Goal: Task Accomplishment & Management: Use online tool/utility

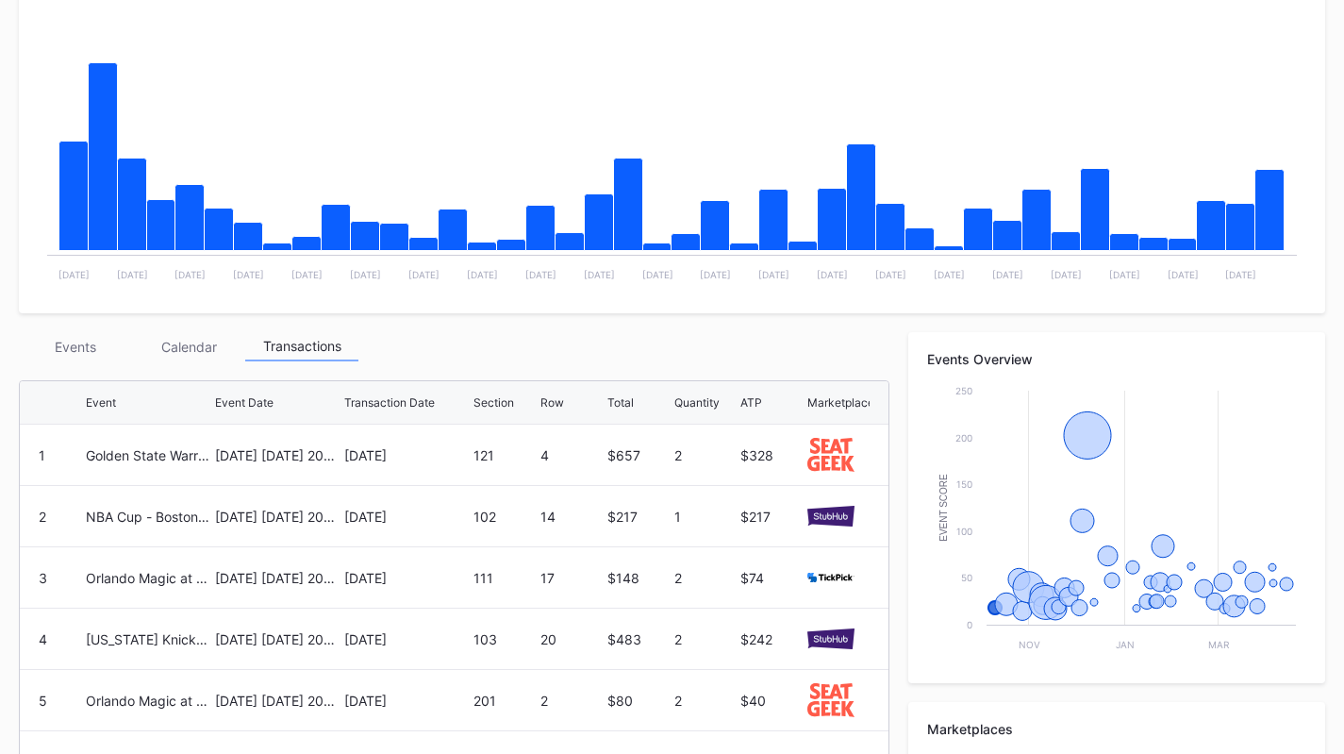
scroll to position [356, 0]
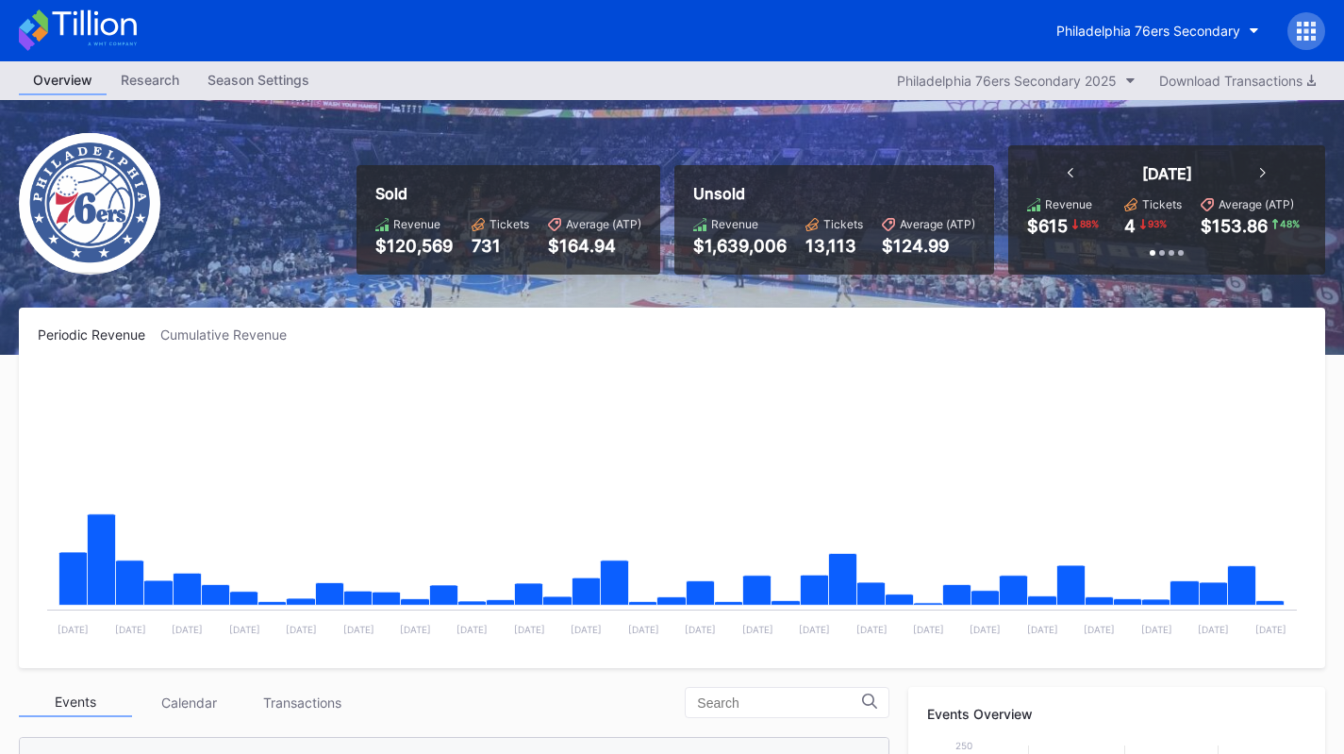
scroll to position [451, 0]
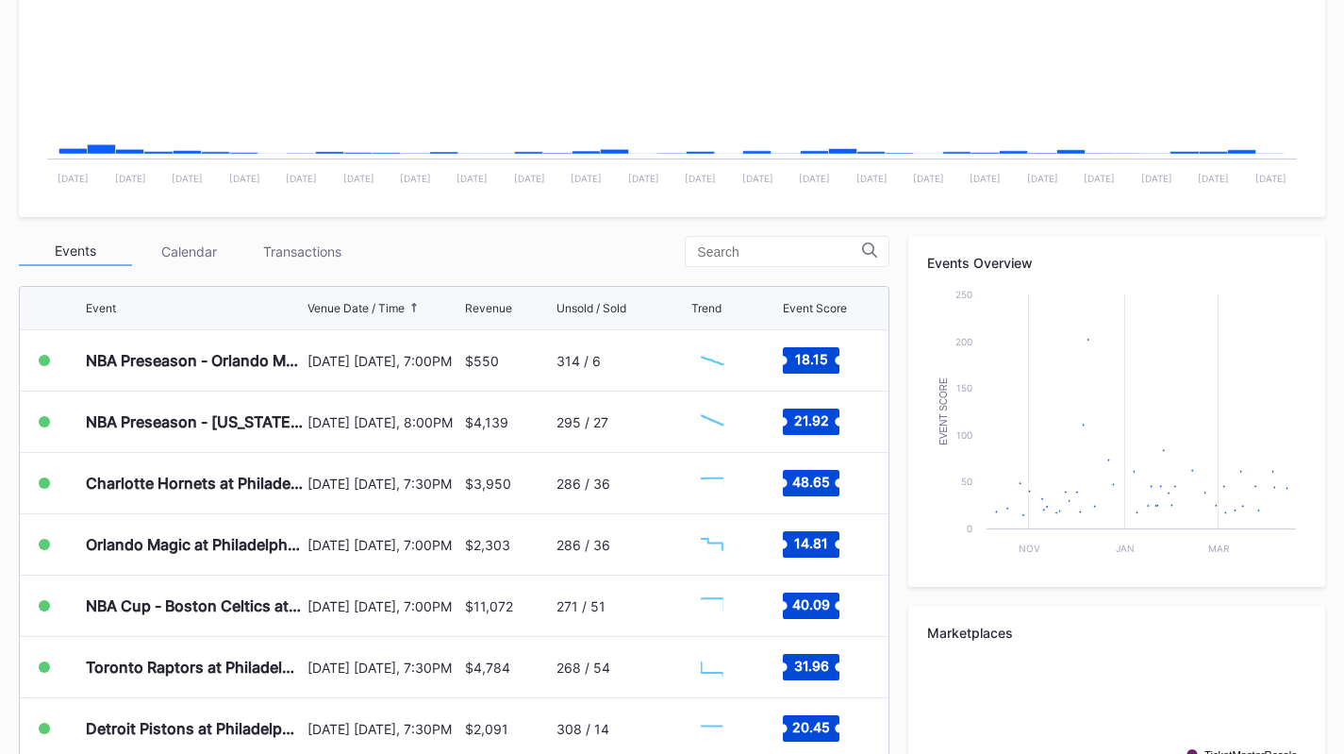
click at [324, 249] on div "Transactions" at bounding box center [301, 251] width 113 height 29
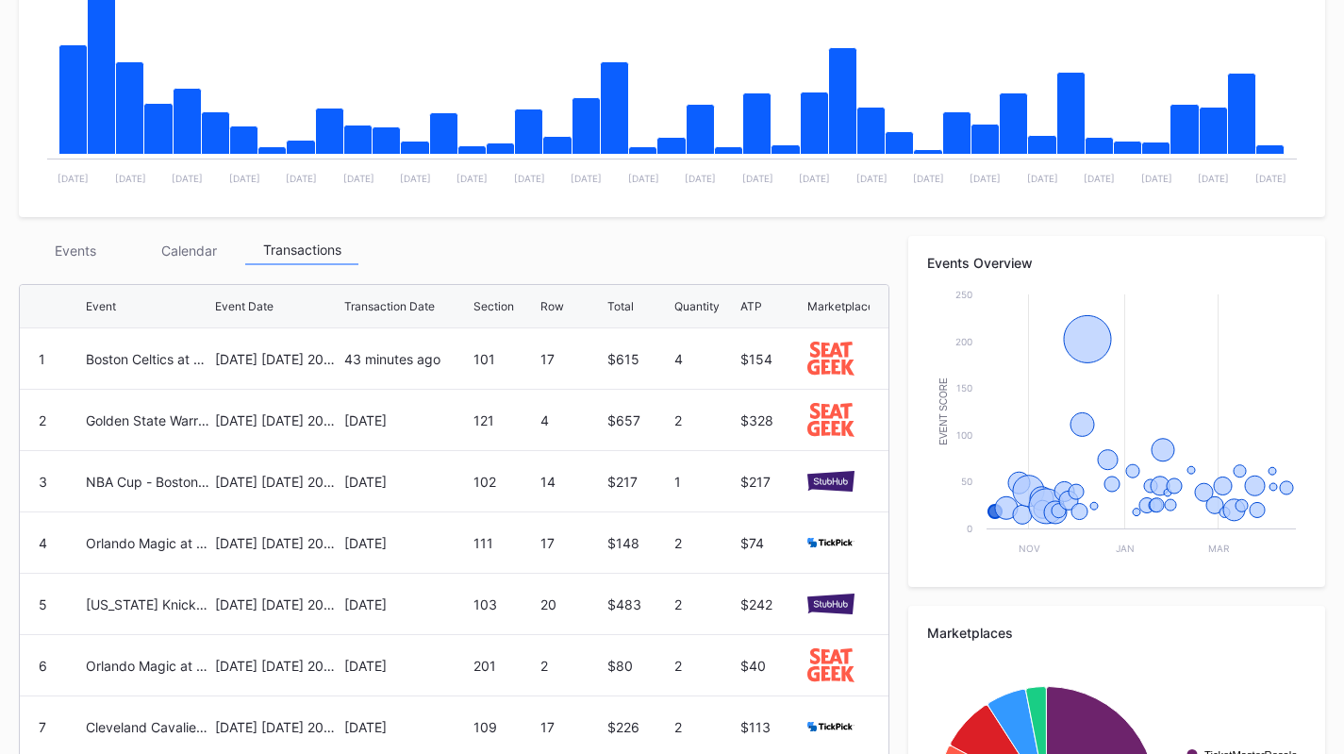
scroll to position [0, 0]
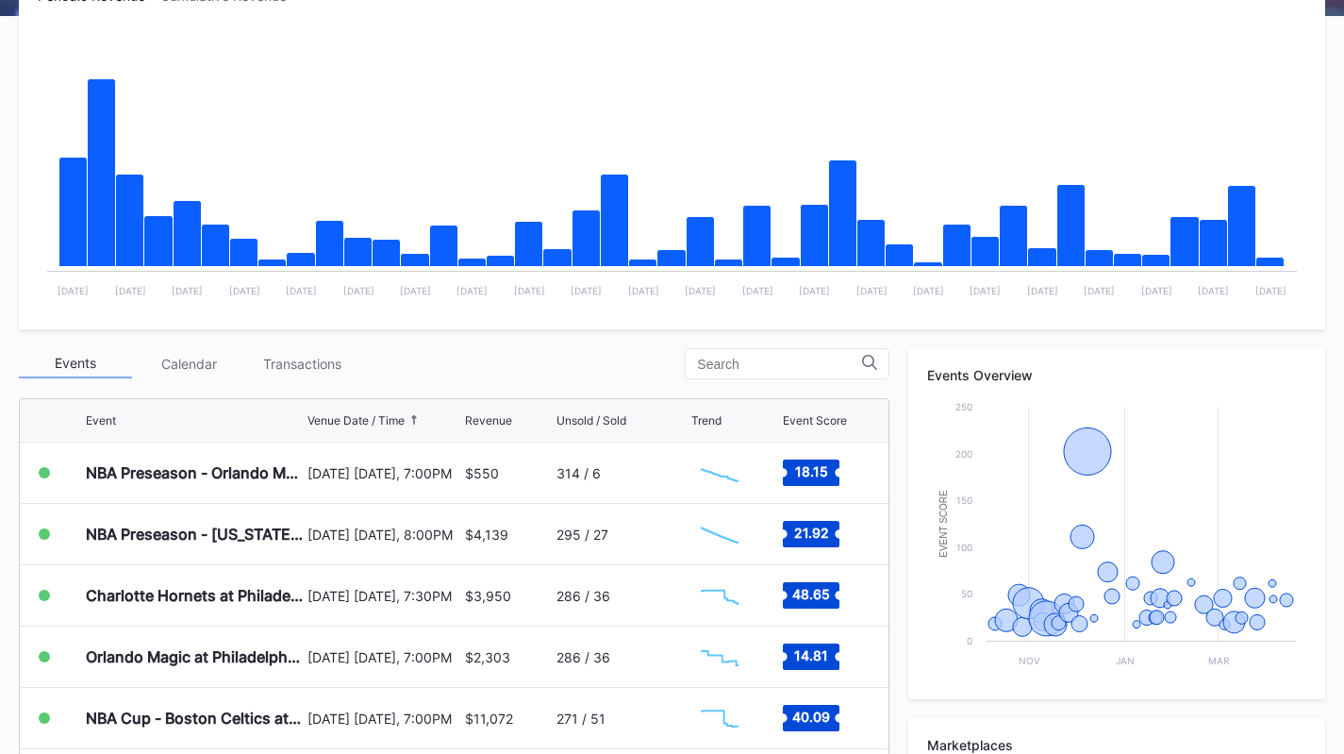
scroll to position [351, 0]
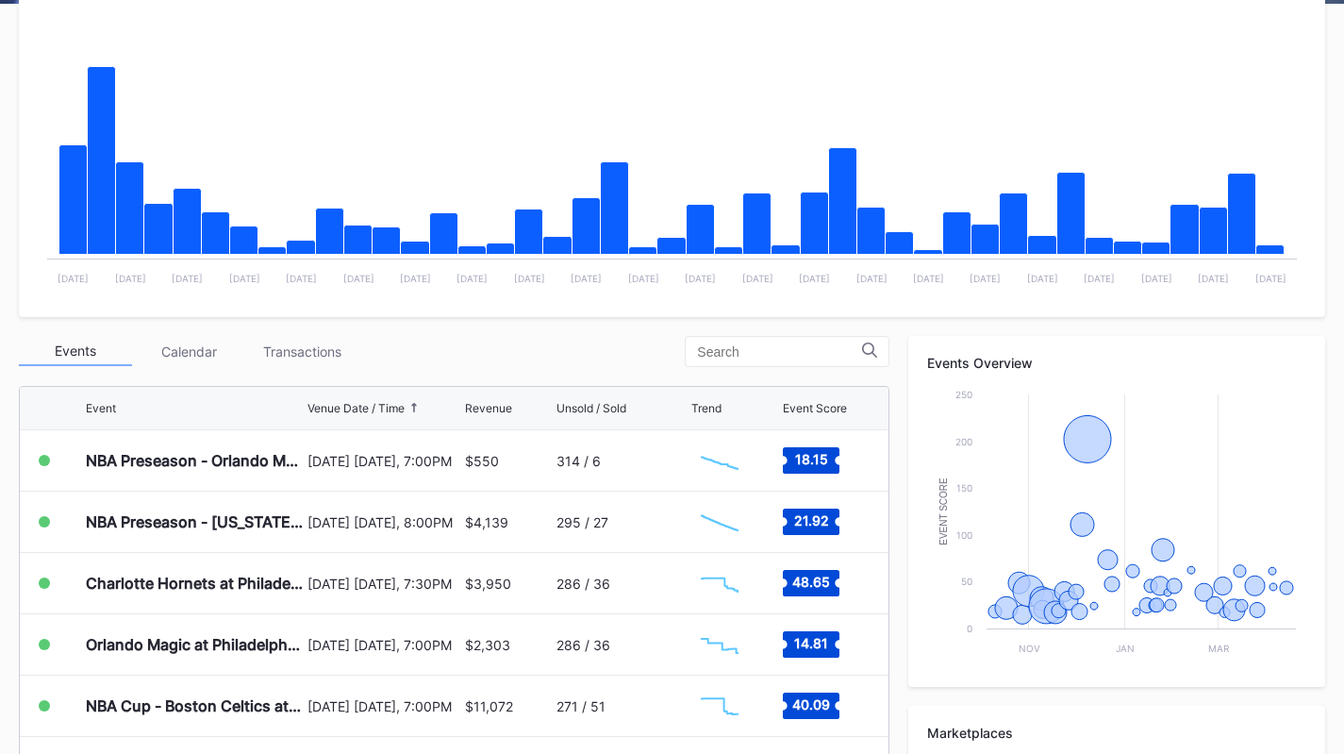
click at [334, 314] on div "Periodic Revenue Cumulative Revenue Created with Highcharts 11.2.0 Chart title …" at bounding box center [672, 137] width 1306 height 360
click at [314, 341] on div "Transactions" at bounding box center [301, 351] width 113 height 29
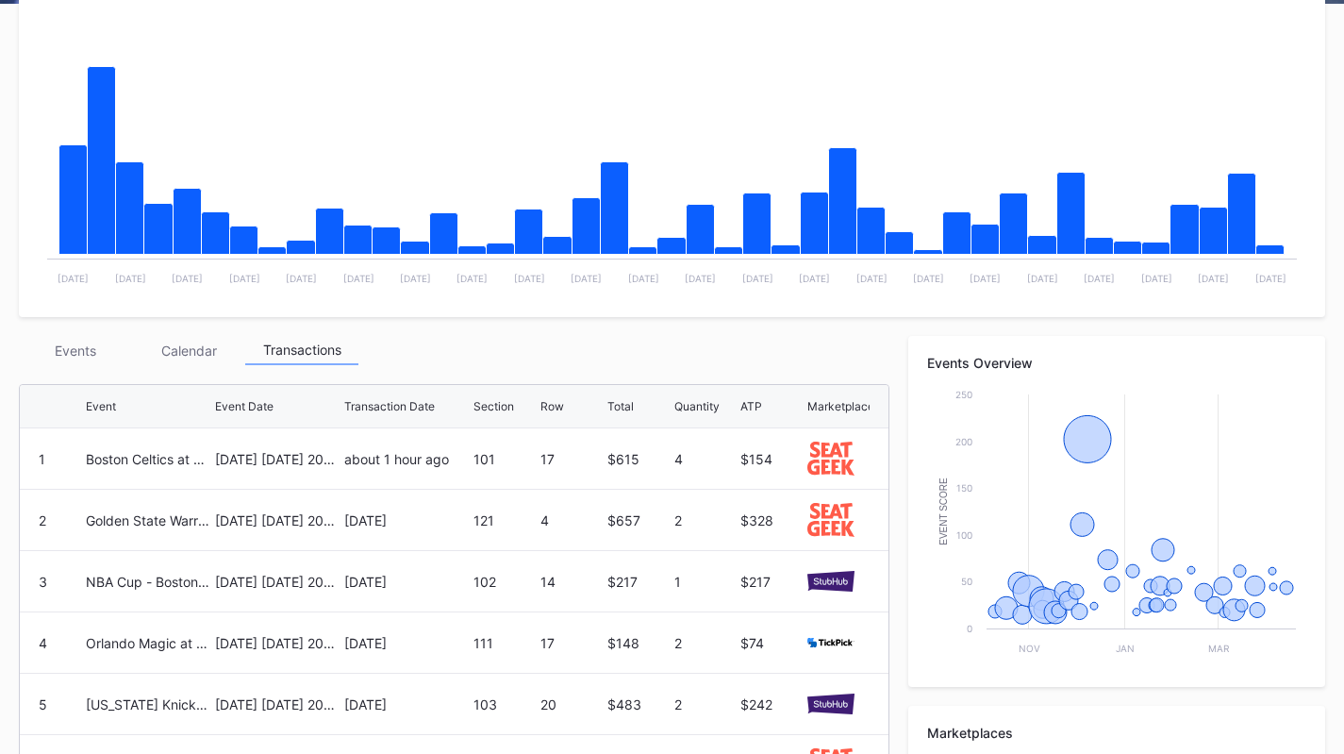
click at [95, 344] on div "Events" at bounding box center [75, 350] width 113 height 29
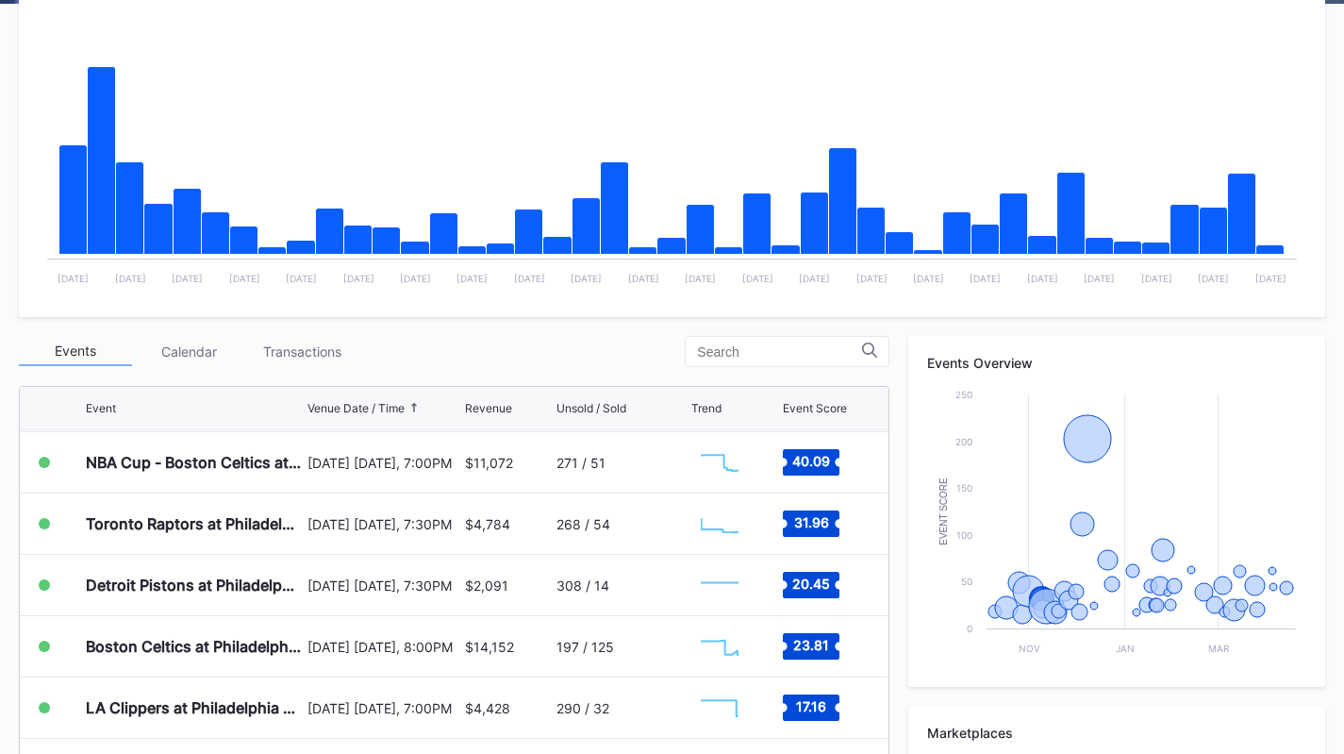
scroll to position [0, 0]
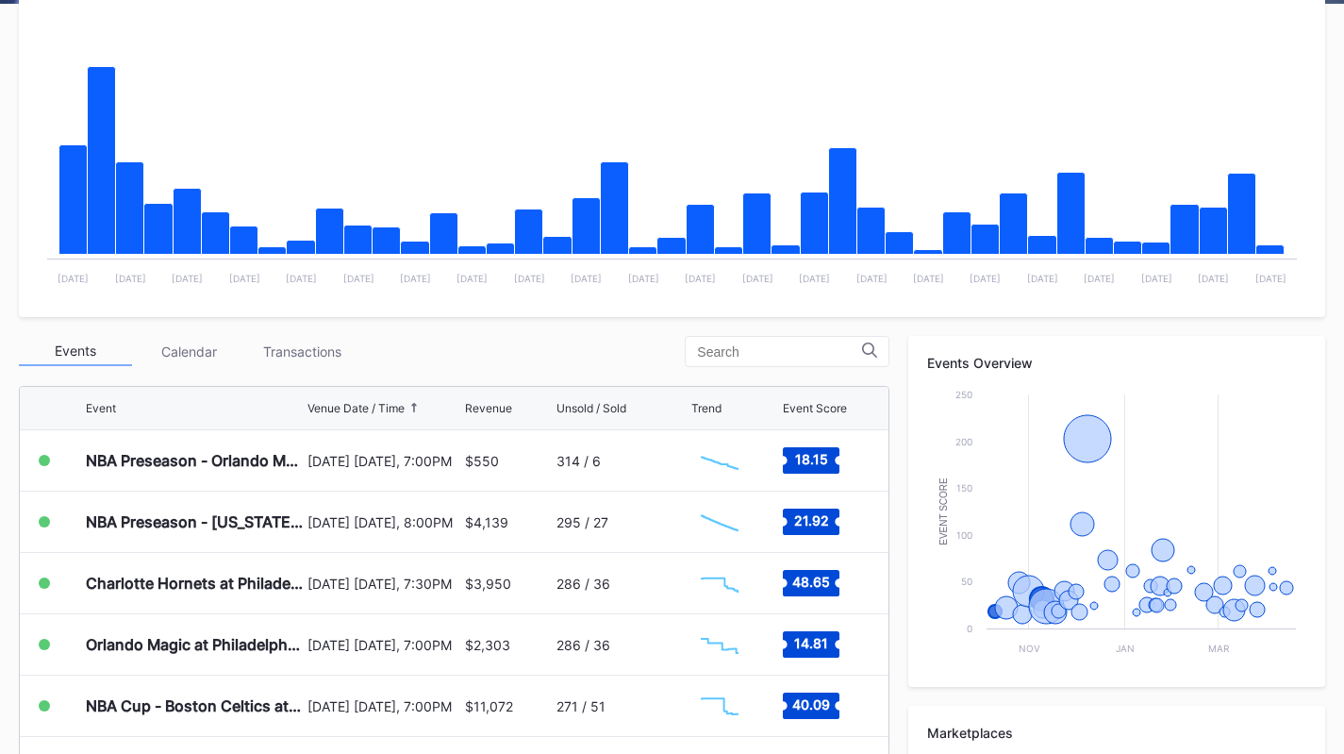
click at [313, 339] on div "Transactions" at bounding box center [301, 351] width 113 height 29
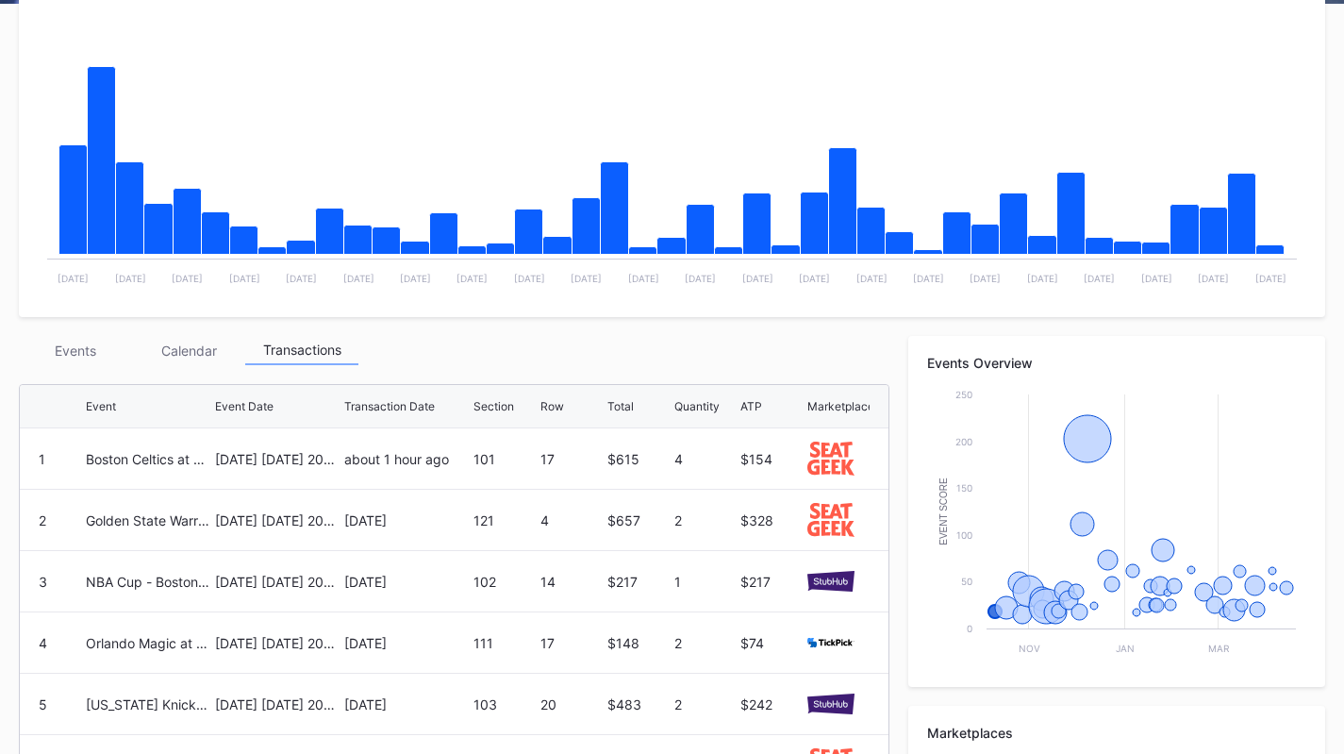
click at [308, 442] on div "November 11 Tuesday 2025" at bounding box center [277, 458] width 125 height 60
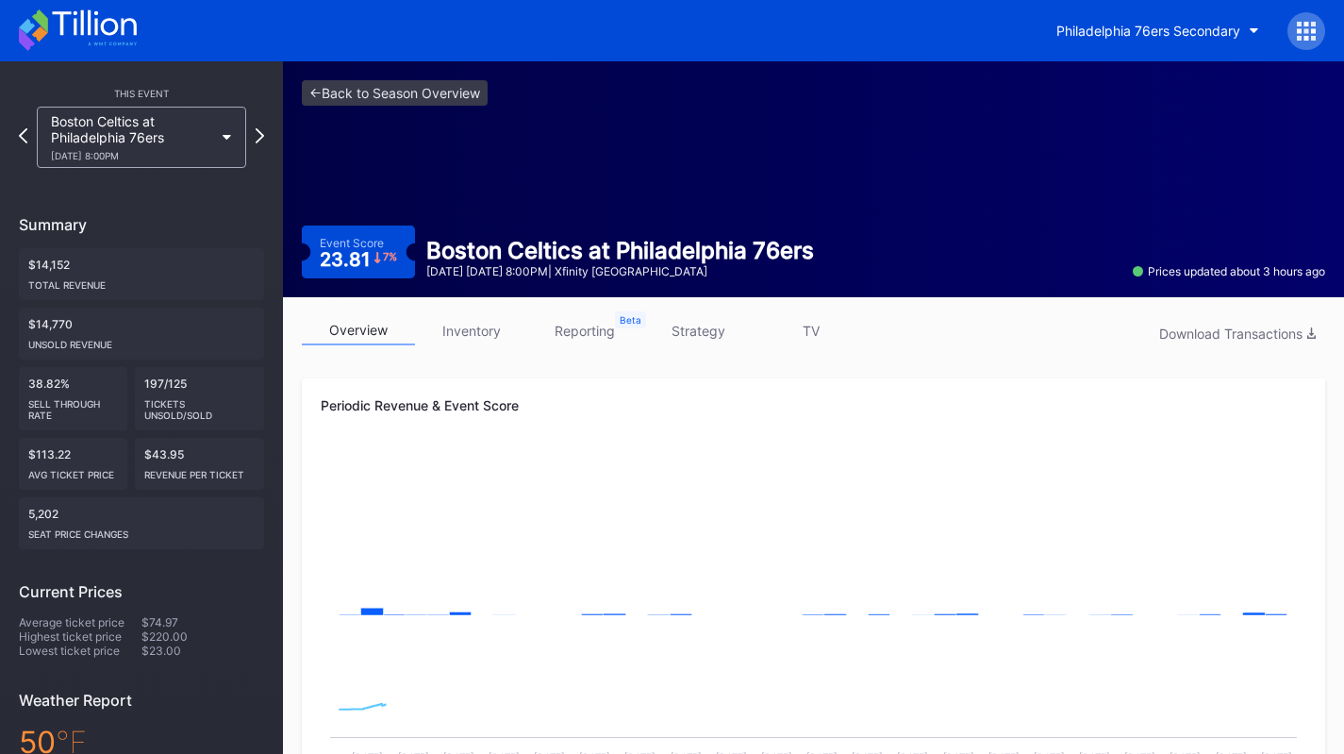
click at [470, 338] on link "inventory" at bounding box center [471, 330] width 113 height 29
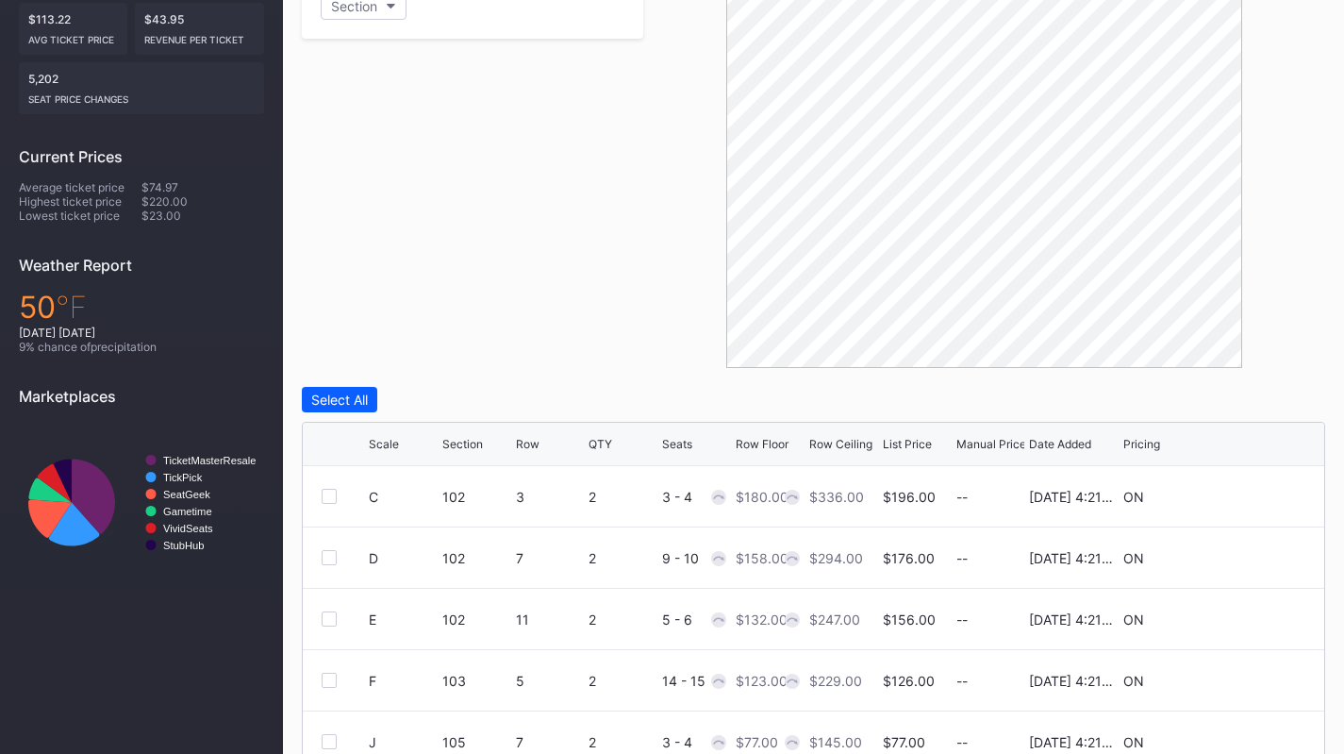
scroll to position [641, 0]
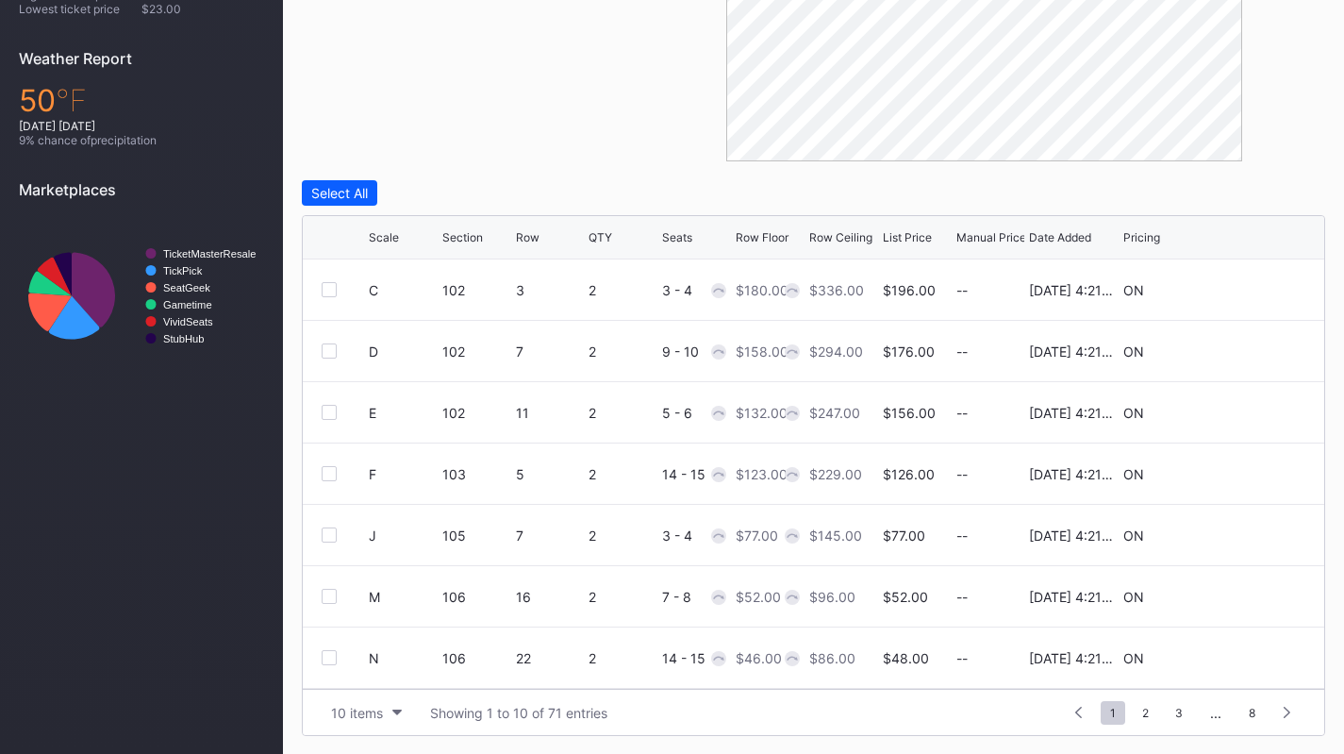
click at [361, 705] on div "10 items" at bounding box center [357, 713] width 52 height 16
click at [365, 673] on div "200 items" at bounding box center [367, 664] width 90 height 35
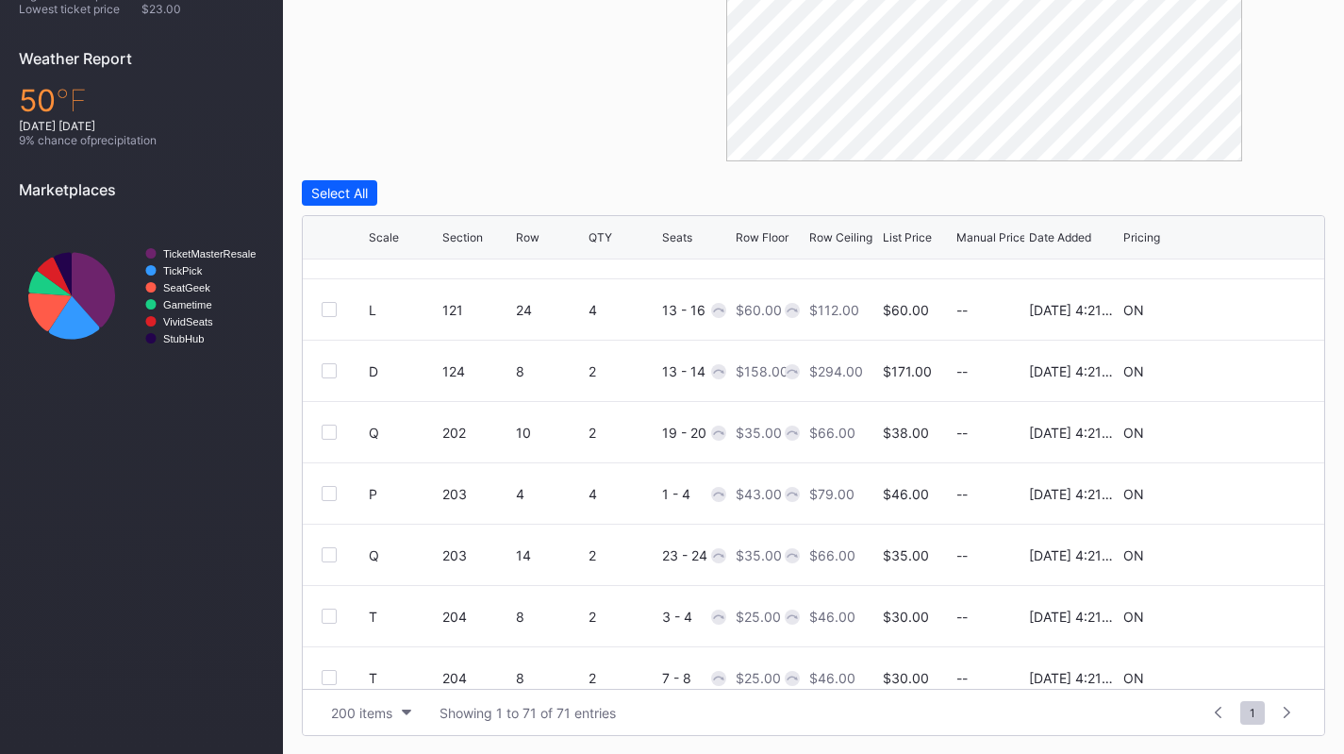
scroll to position [0, 0]
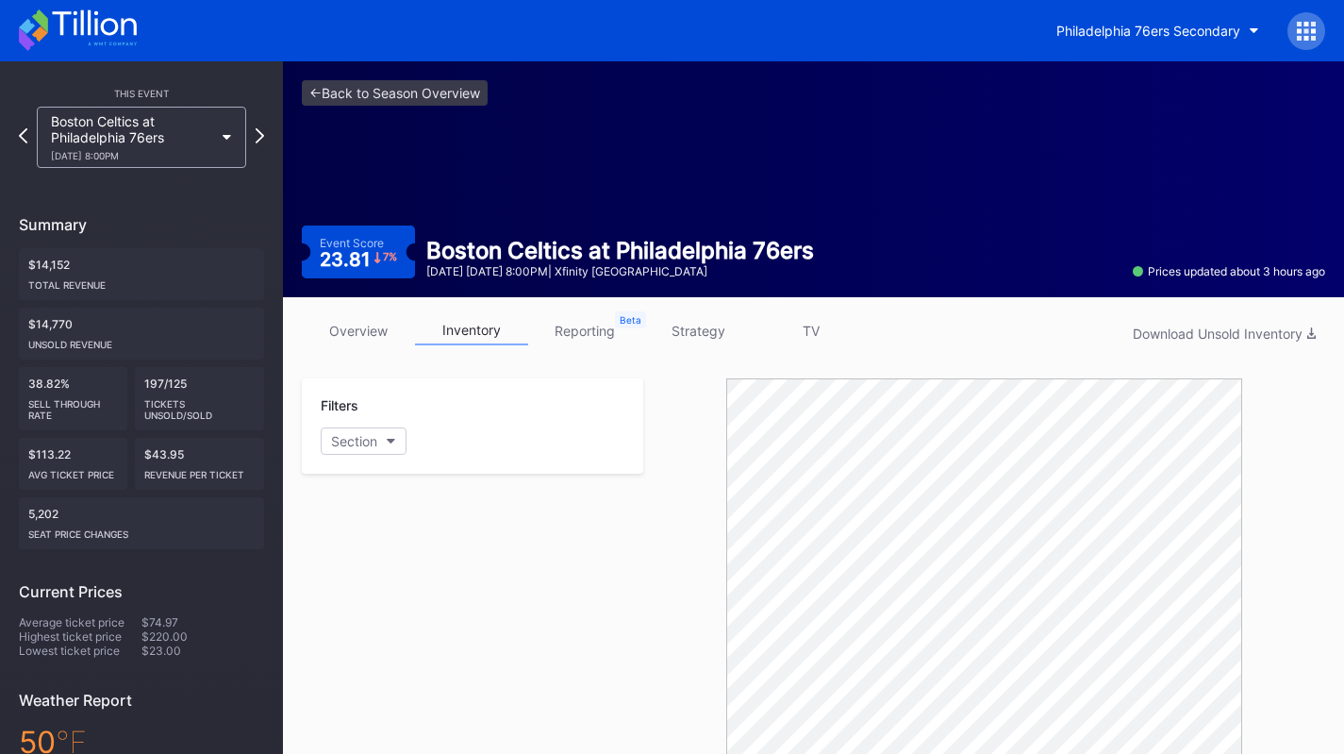
click at [690, 341] on link "strategy" at bounding box center [697, 330] width 113 height 29
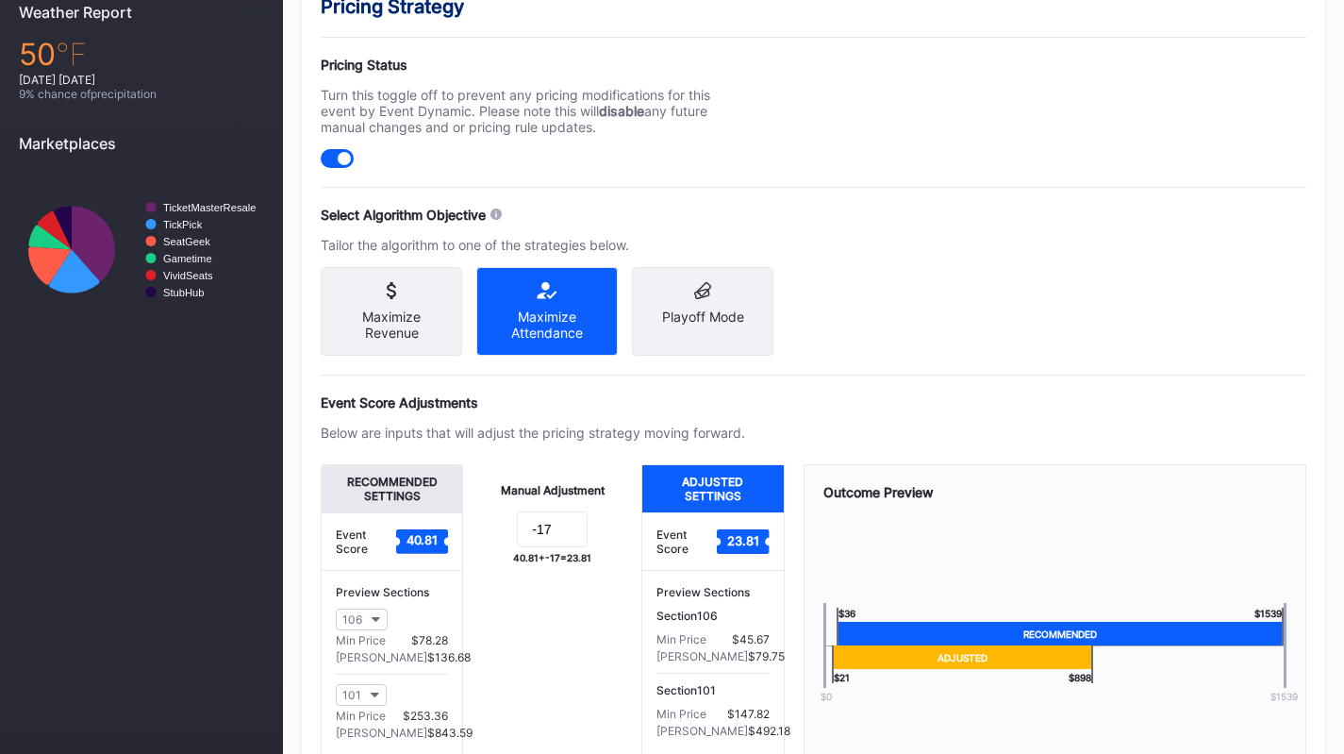
scroll to position [692, 0]
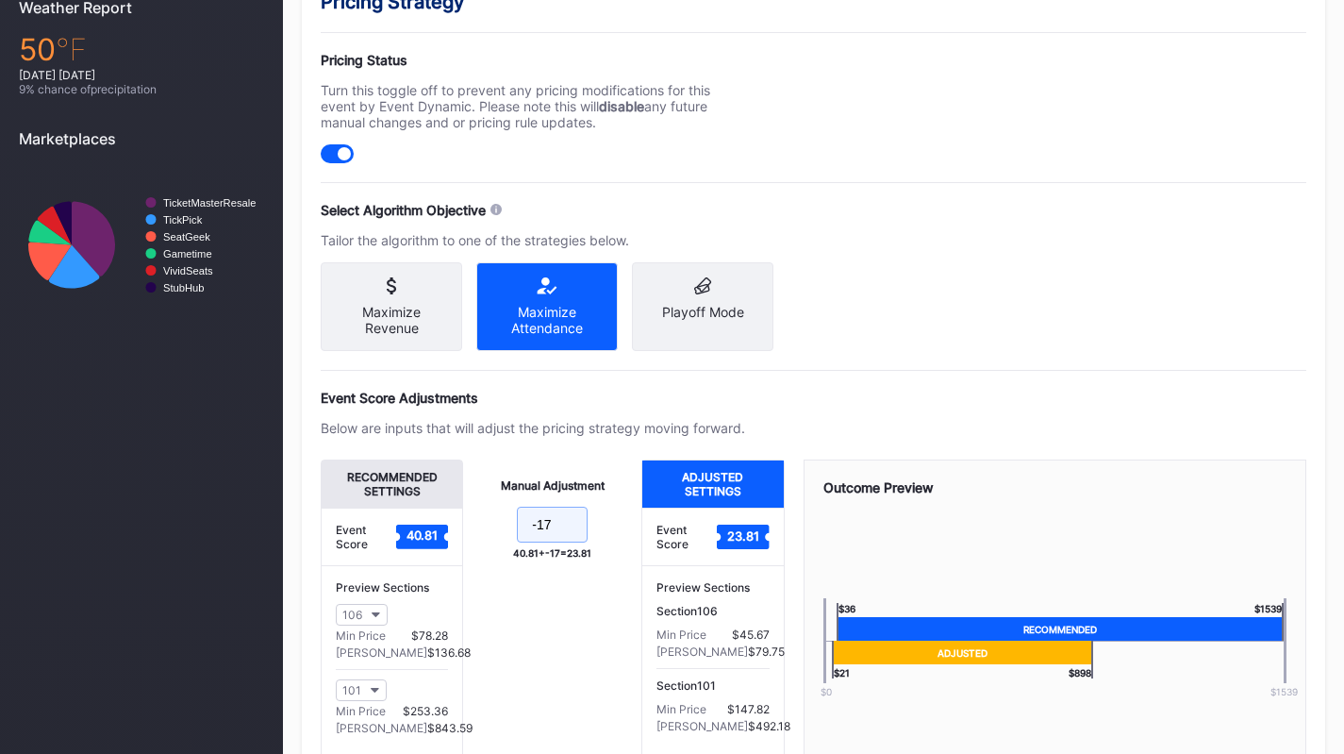
click at [558, 542] on input "-17" at bounding box center [552, 525] width 71 height 36
type input "-18"
click at [793, 424] on div "Event Score Adjustments Below are inputs that will adjust the pricing strategy …" at bounding box center [814, 598] width 986 height 416
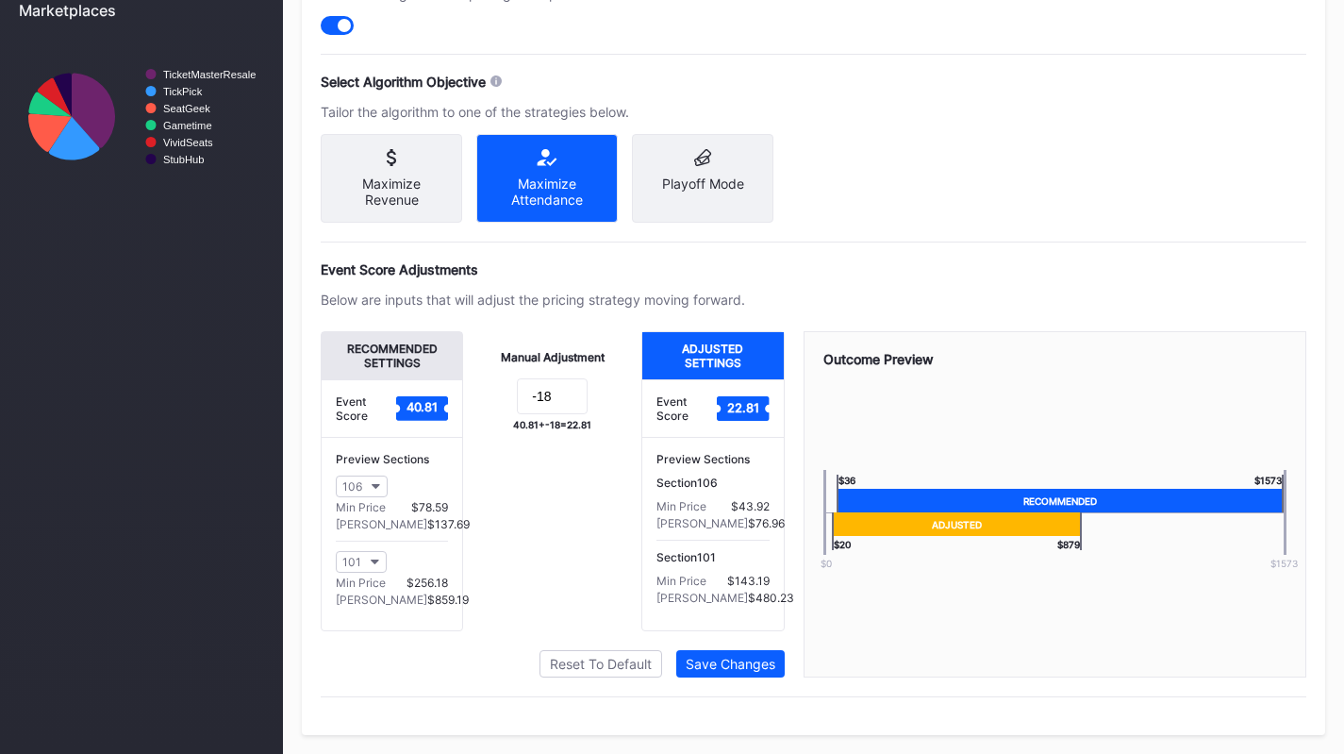
click at [764, 661] on div "Save Changes" at bounding box center [731, 664] width 90 height 16
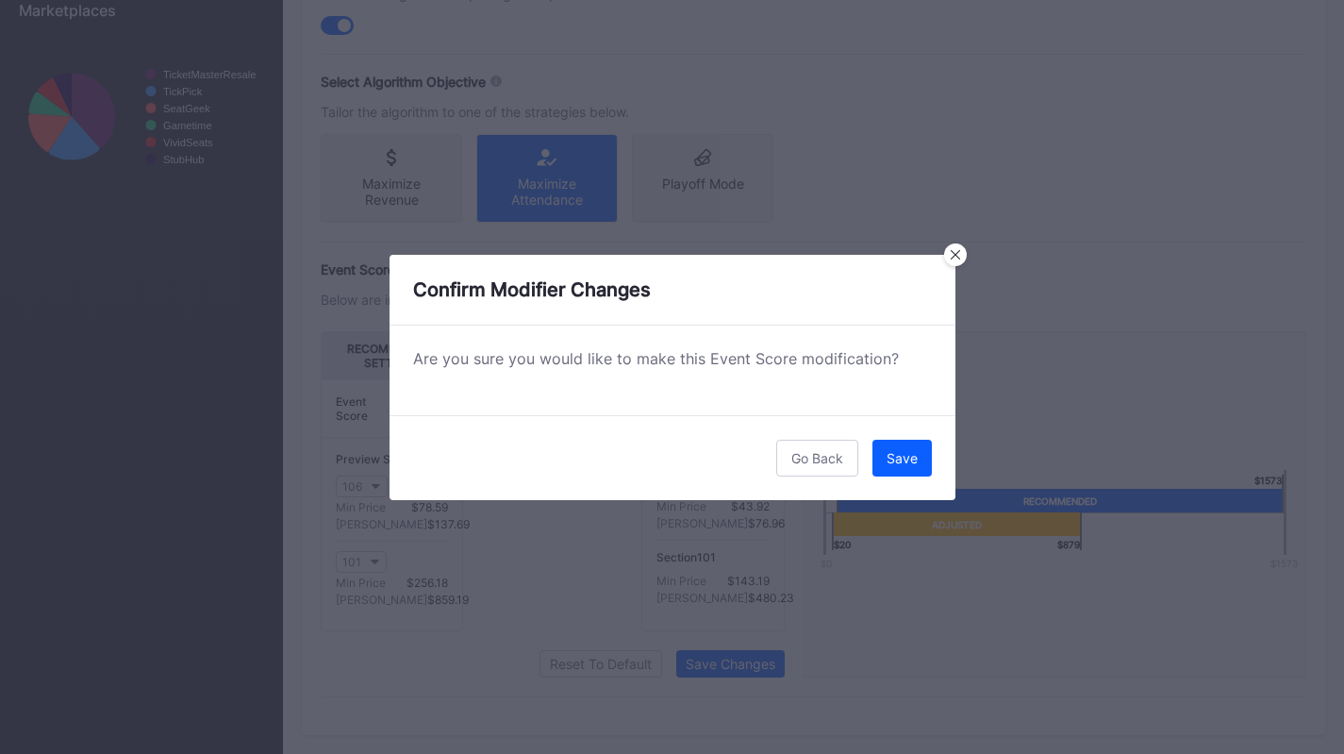
click at [897, 453] on div "Save" at bounding box center [902, 458] width 31 height 16
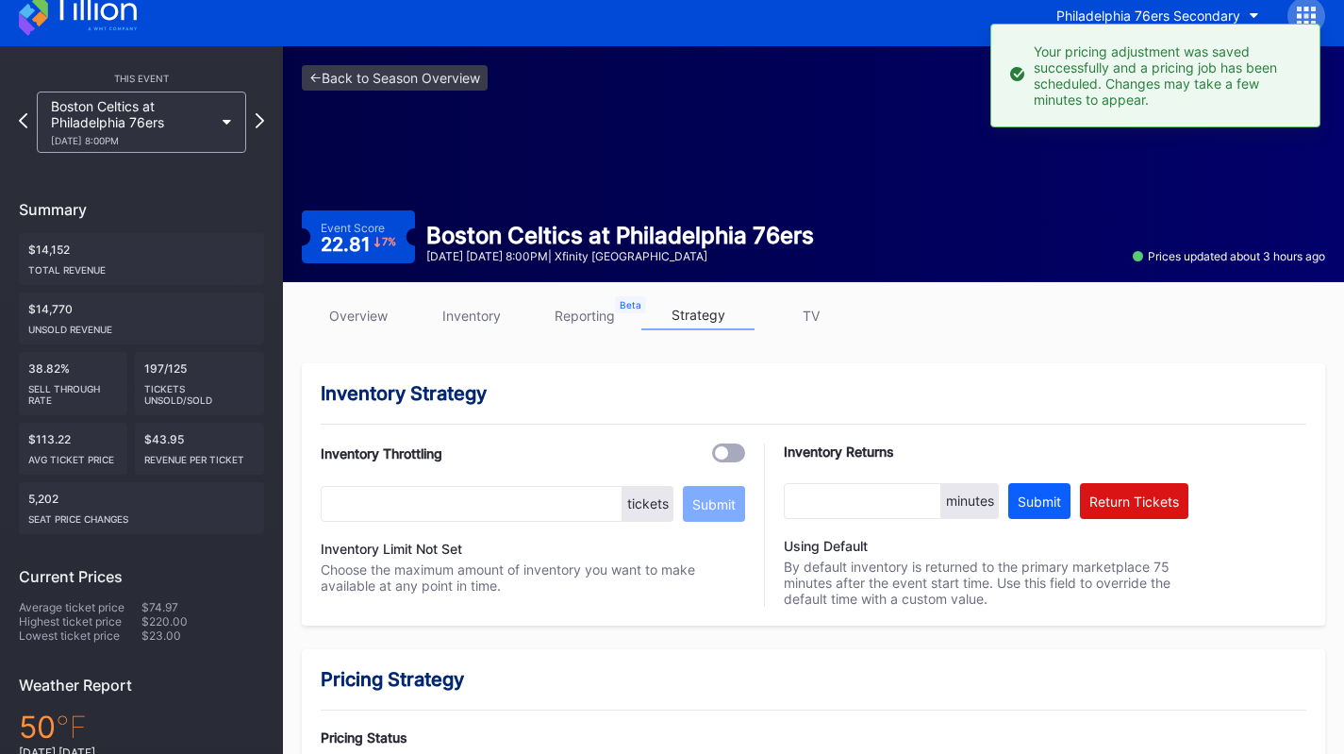
scroll to position [0, 0]
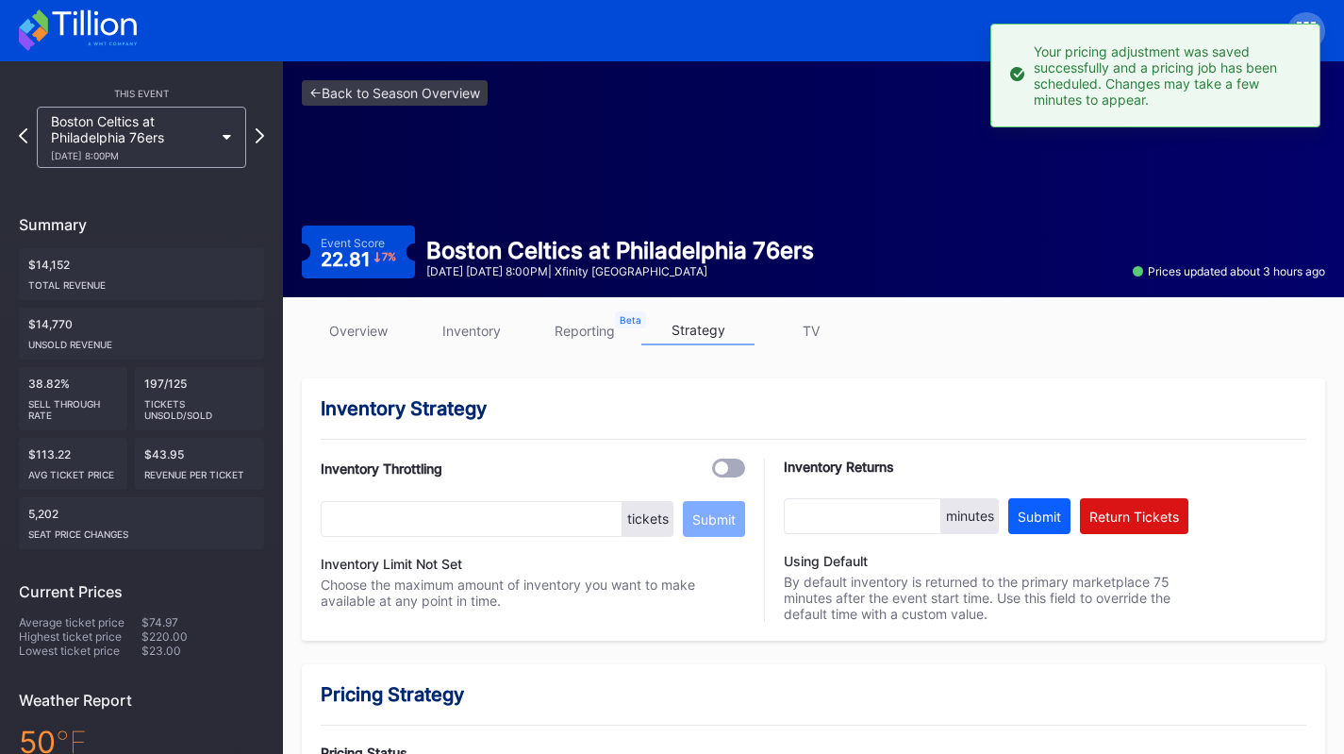
click at [88, 38] on icon at bounding box center [78, 30] width 118 height 42
